Goal: Task Accomplishment & Management: Use online tool/utility

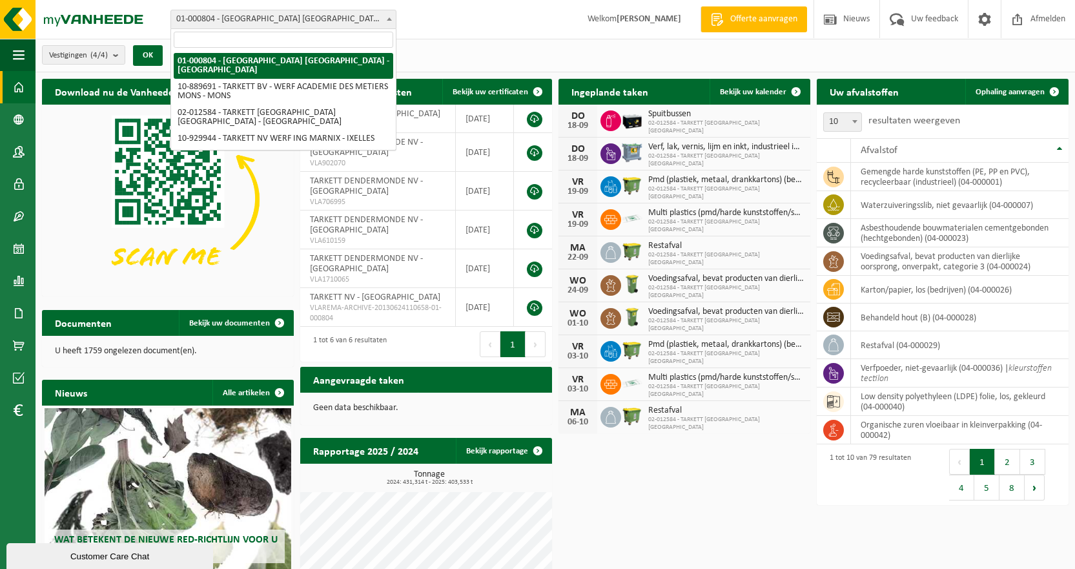
click at [387, 15] on span at bounding box center [389, 18] width 13 height 17
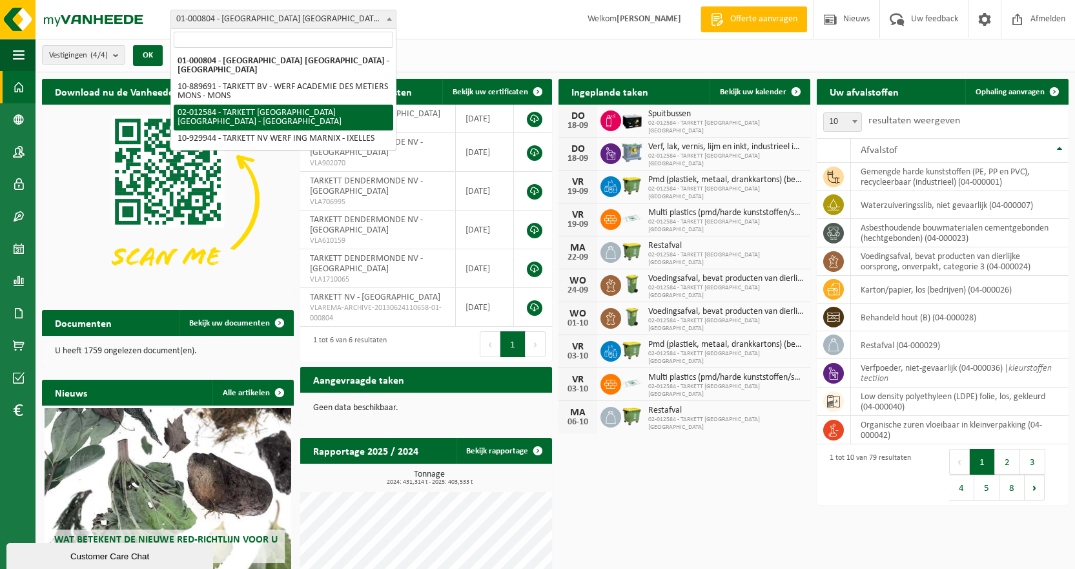
select select "2436"
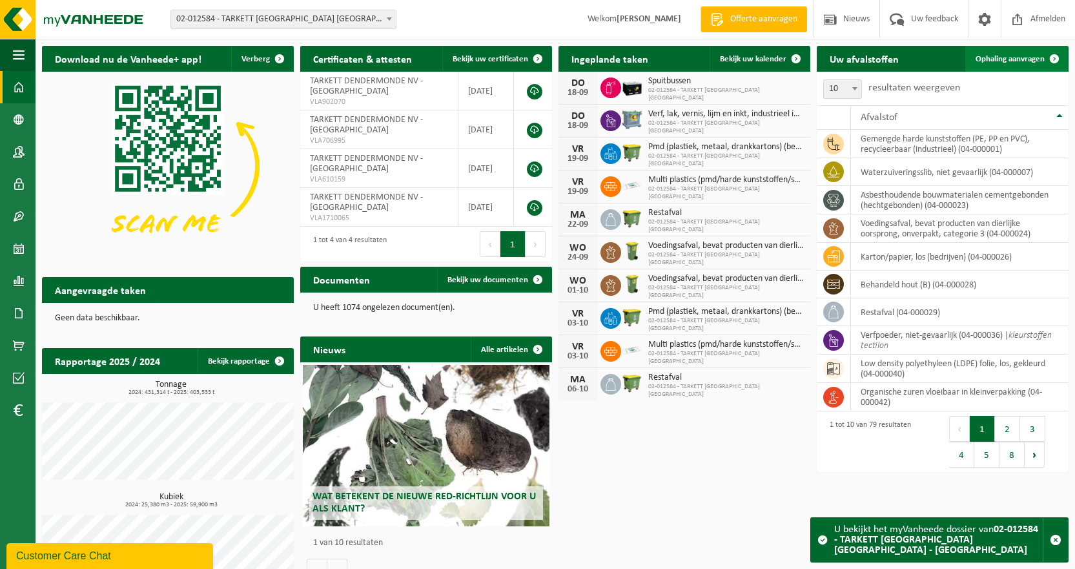
click at [1021, 57] on span "Ophaling aanvragen" at bounding box center [1010, 59] width 69 height 8
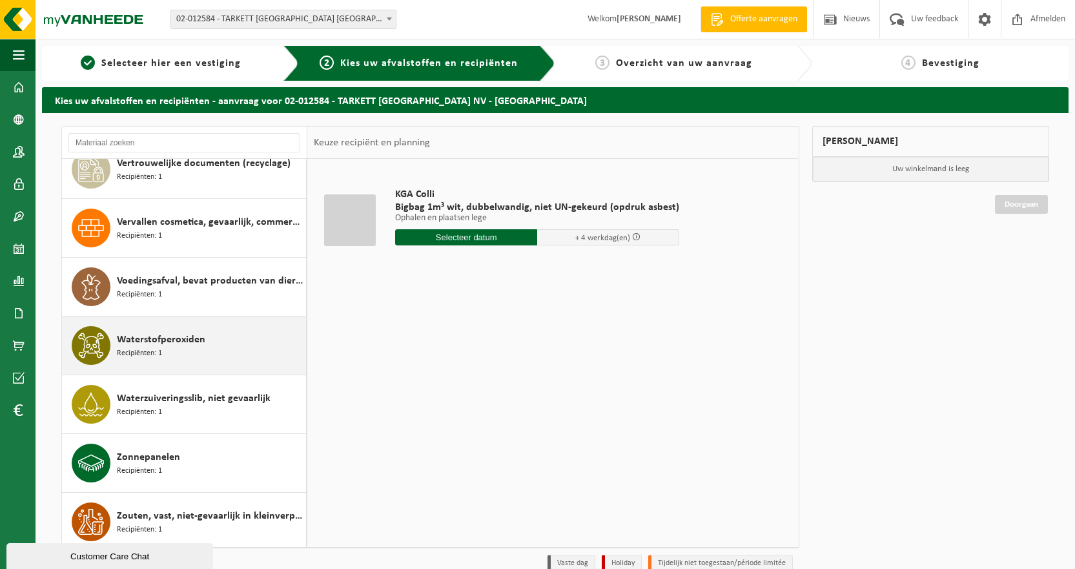
scroll to position [4137, 0]
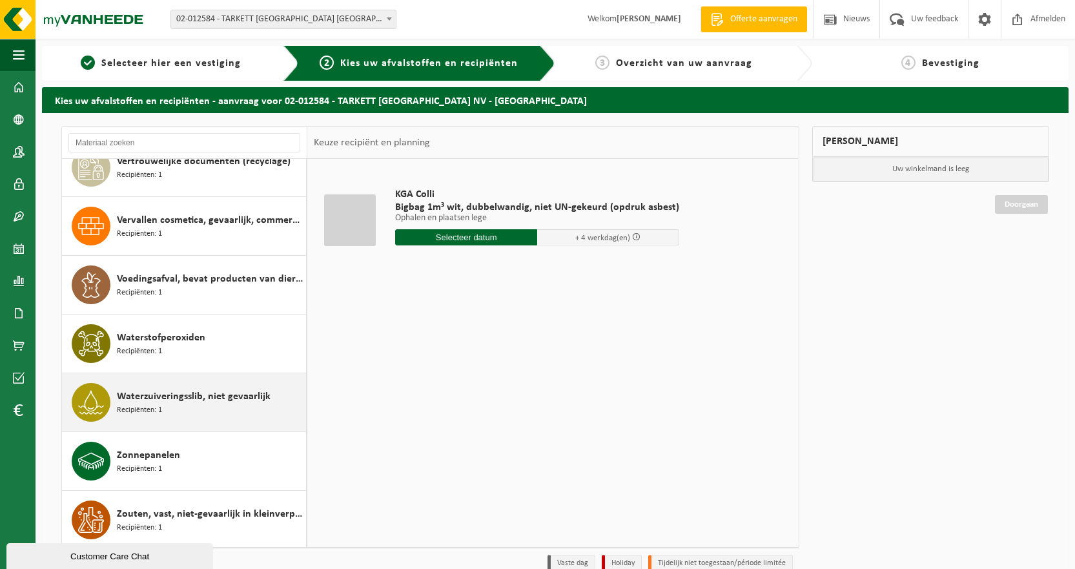
click at [127, 404] on span "Recipiënten: 1" at bounding box center [139, 410] width 45 height 12
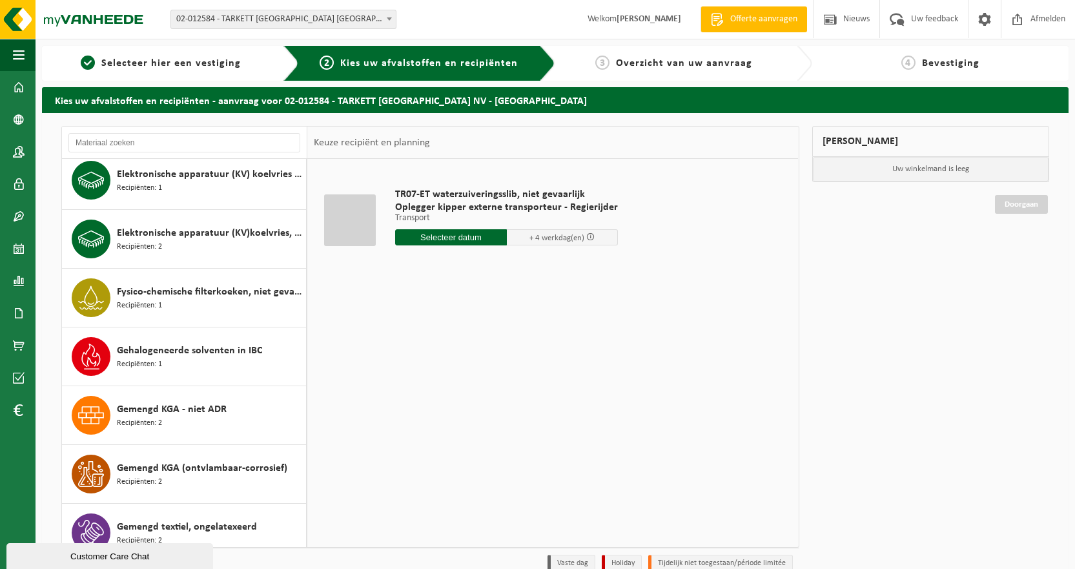
scroll to position [973, 0]
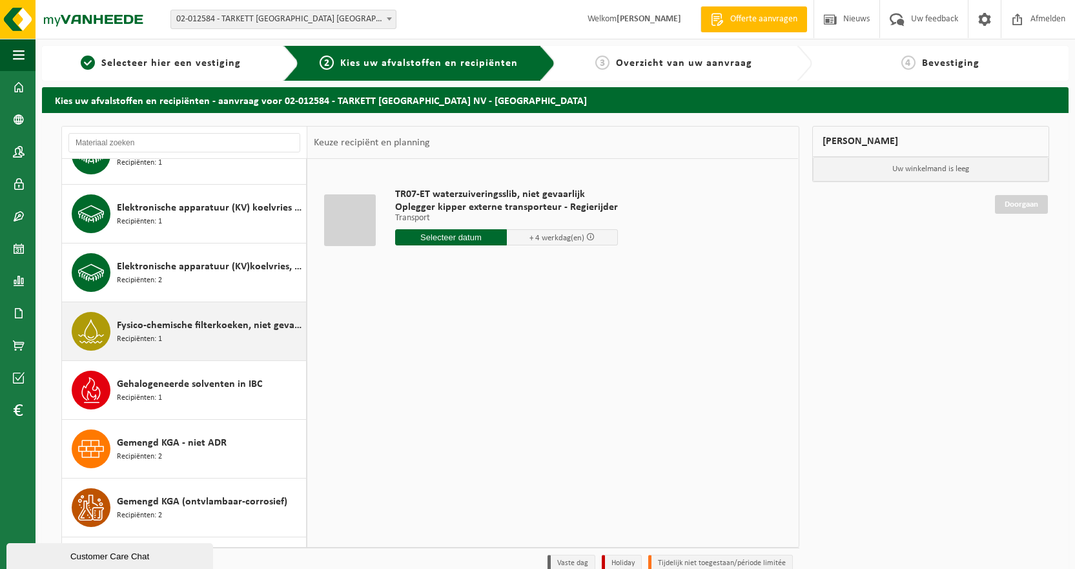
click at [101, 330] on icon at bounding box center [91, 331] width 26 height 26
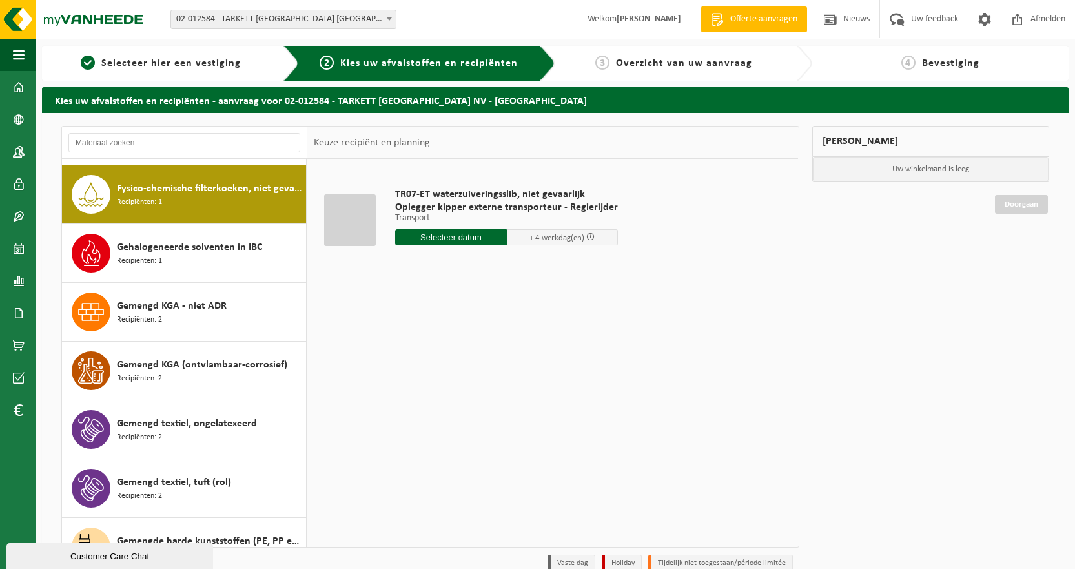
scroll to position [1116, 0]
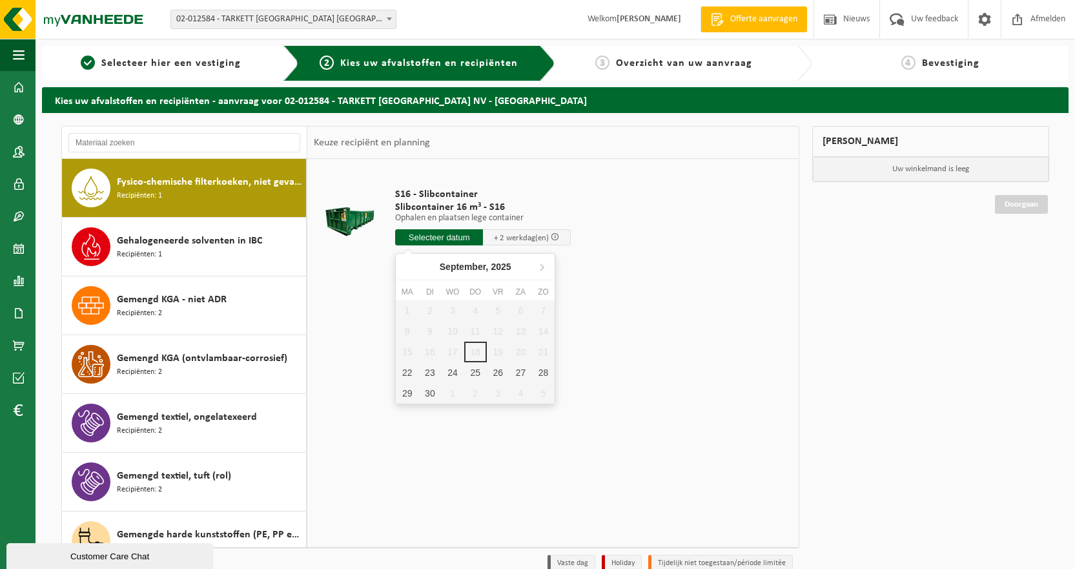
click at [407, 241] on input "text" at bounding box center [439, 237] width 88 height 16
click at [404, 374] on div "22" at bounding box center [407, 372] width 23 height 21
type input "Van 2025-09-22"
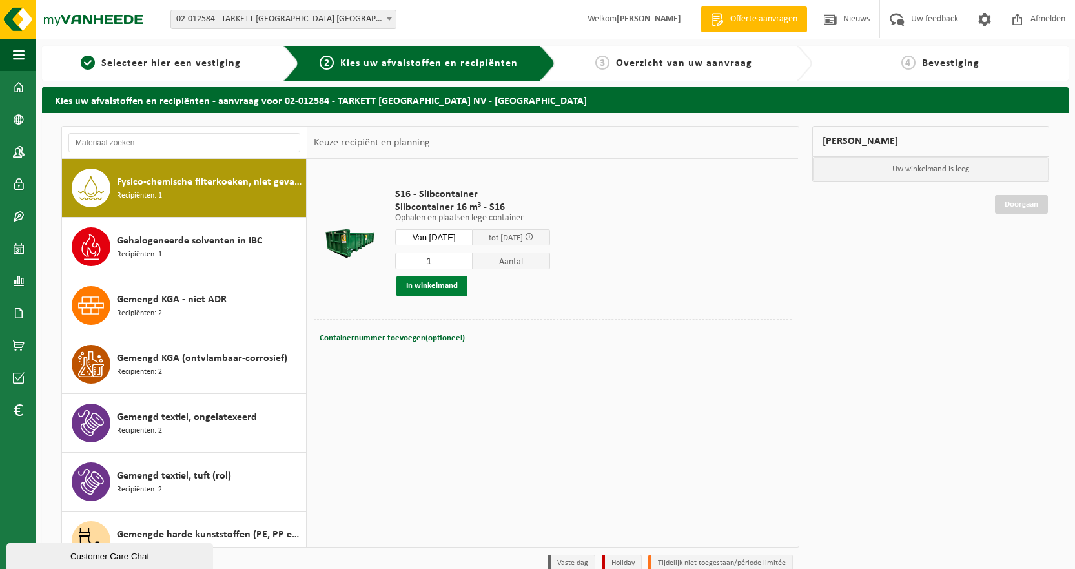
click at [413, 286] on button "In winkelmand" at bounding box center [431, 286] width 71 height 21
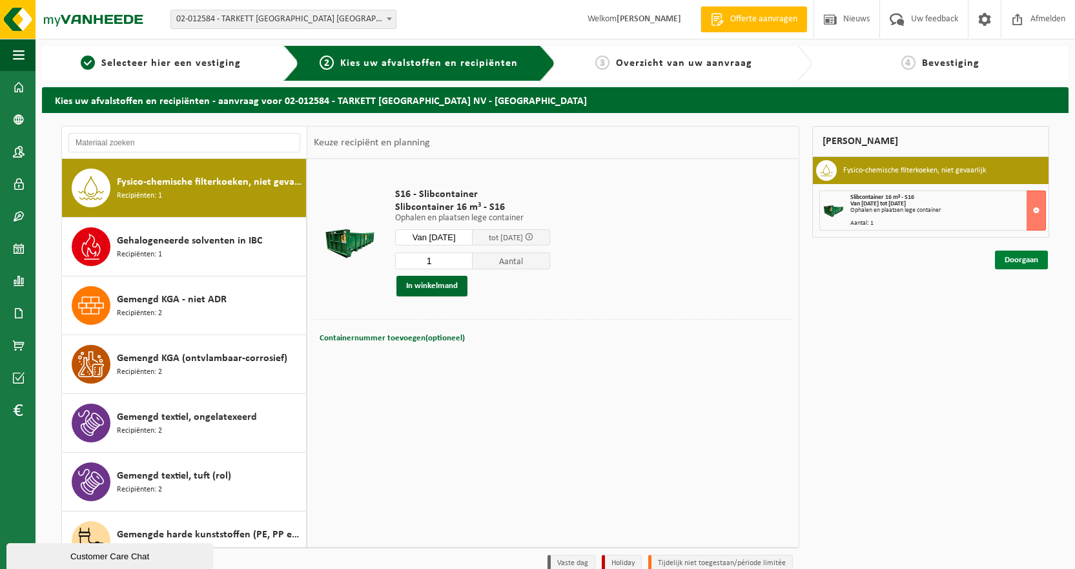
click at [1014, 260] on link "Doorgaan" at bounding box center [1021, 260] width 53 height 19
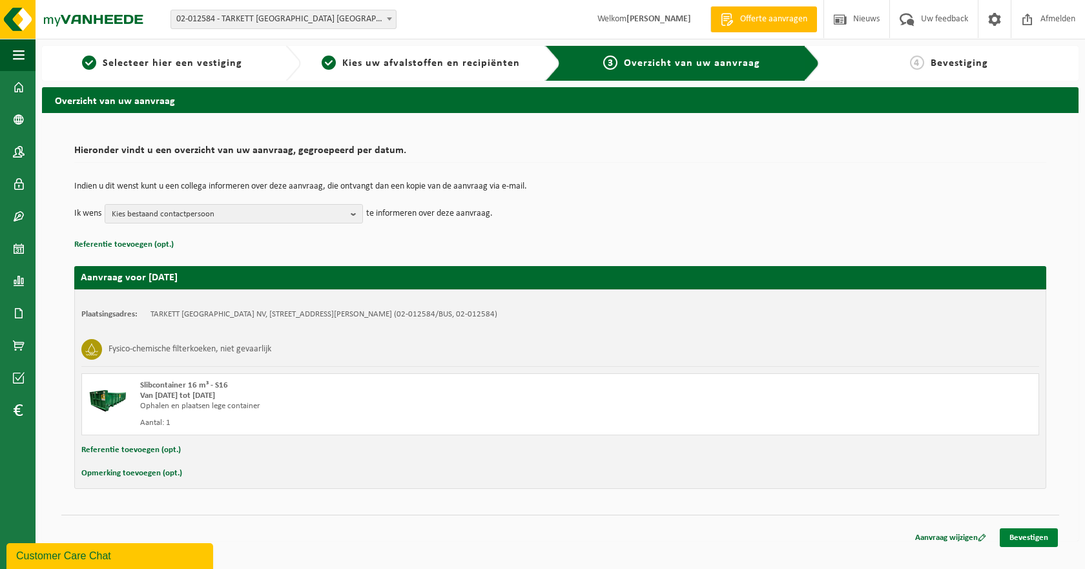
click at [1040, 537] on link "Bevestigen" at bounding box center [1029, 537] width 58 height 19
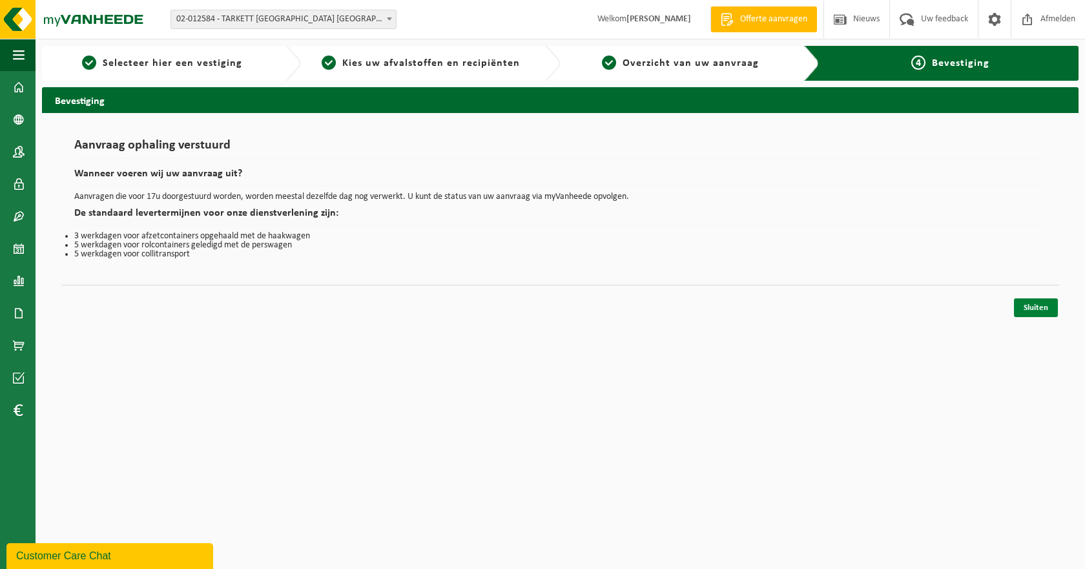
click at [1027, 306] on link "Sluiten" at bounding box center [1036, 307] width 44 height 19
